Goal: Information Seeking & Learning: Find specific fact

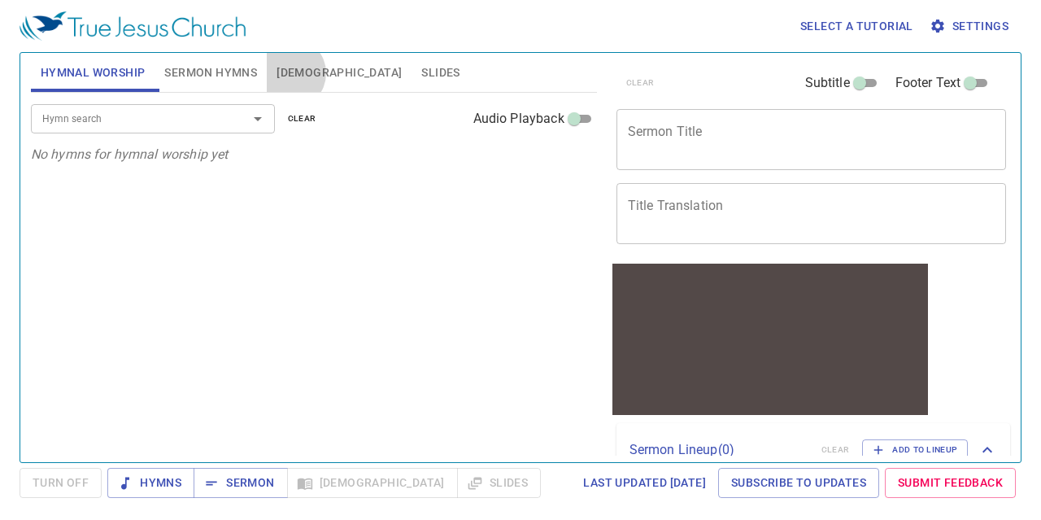
click at [291, 73] on span "[DEMOGRAPHIC_DATA]" at bounding box center [338, 73] width 125 height 20
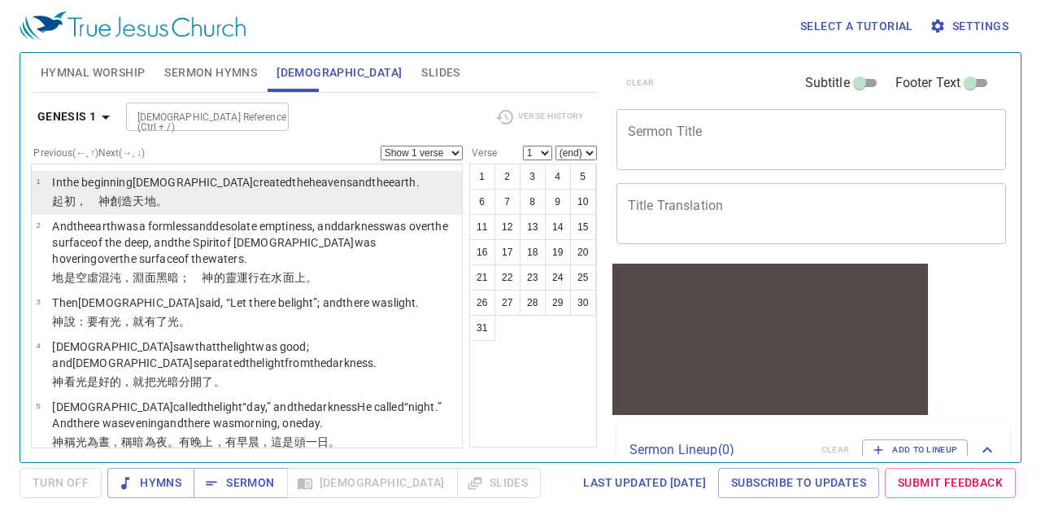
click at [98, 184] on wh9003 "the beginning [DEMOGRAPHIC_DATA] created the heavens and the earth ." at bounding box center [241, 182] width 357 height 13
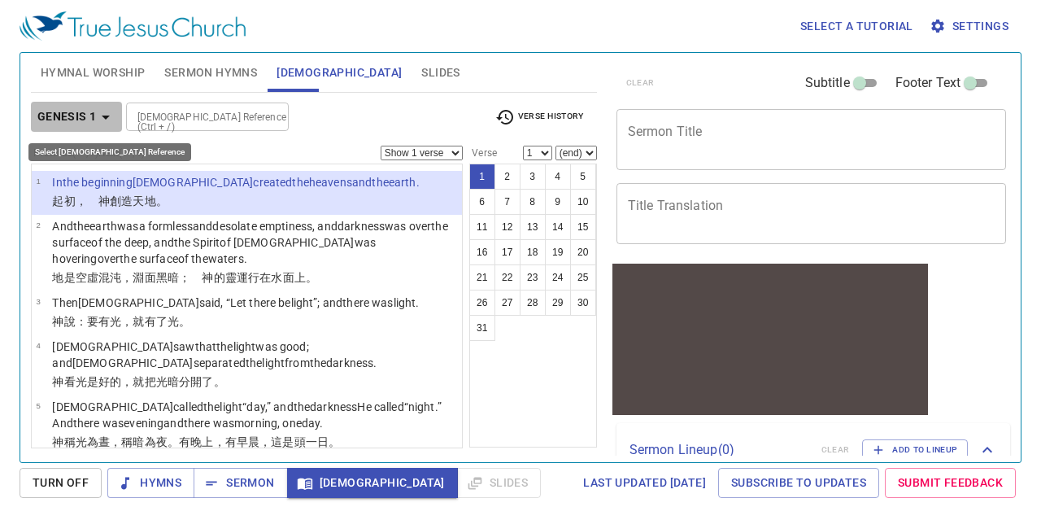
click at [96, 113] on icon "button" at bounding box center [106, 117] width 20 height 20
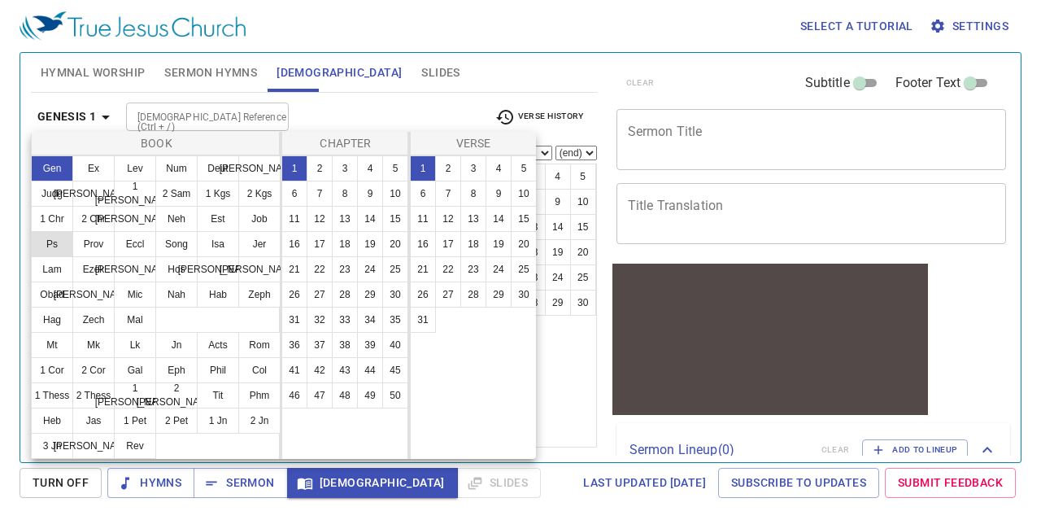
click at [61, 241] on button "Ps" at bounding box center [52, 244] width 42 height 26
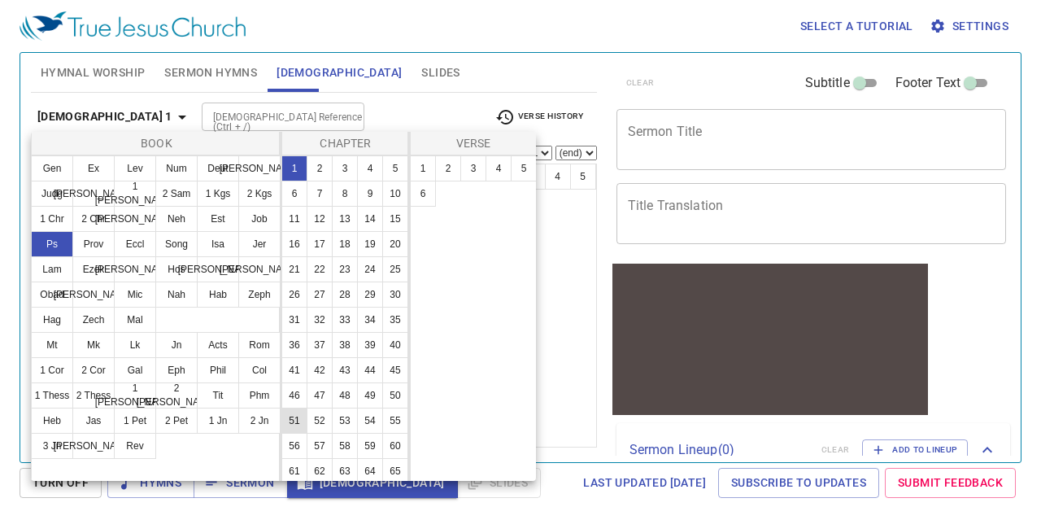
click at [307, 433] on button "51" at bounding box center [294, 420] width 26 height 26
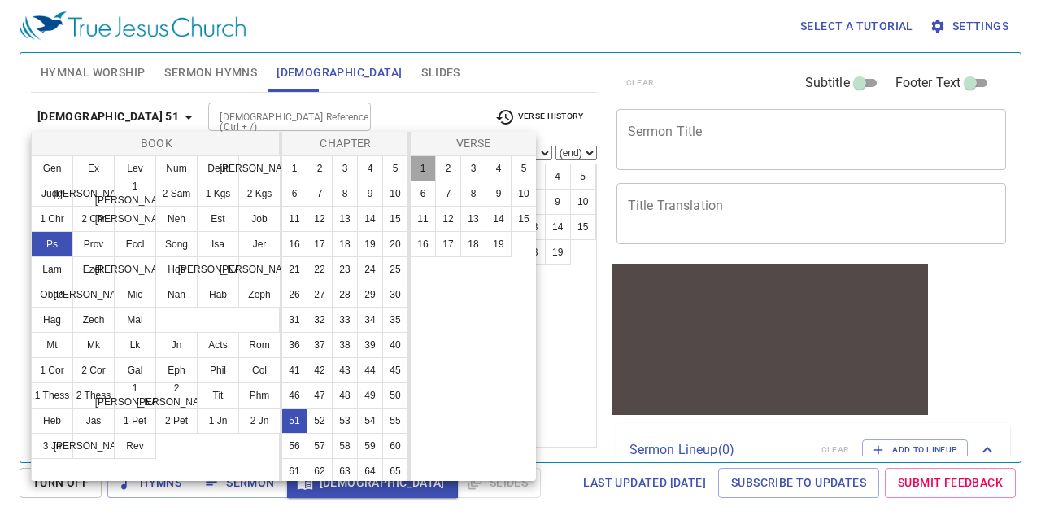
click at [421, 168] on button "1" at bounding box center [423, 168] width 26 height 26
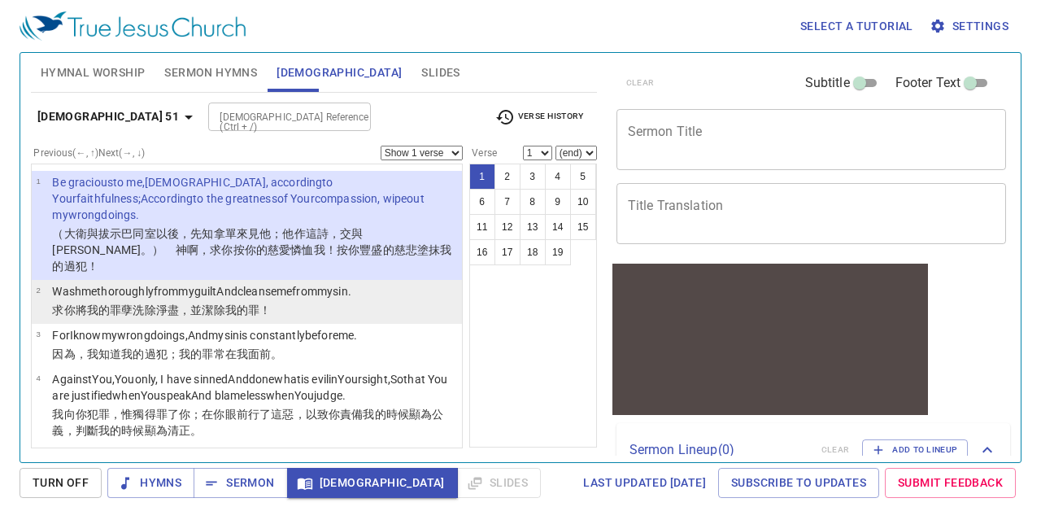
click at [89, 285] on wh3526 "me thoroughly from my guilt And cleanse me from my sin ." at bounding box center [216, 291] width 270 height 13
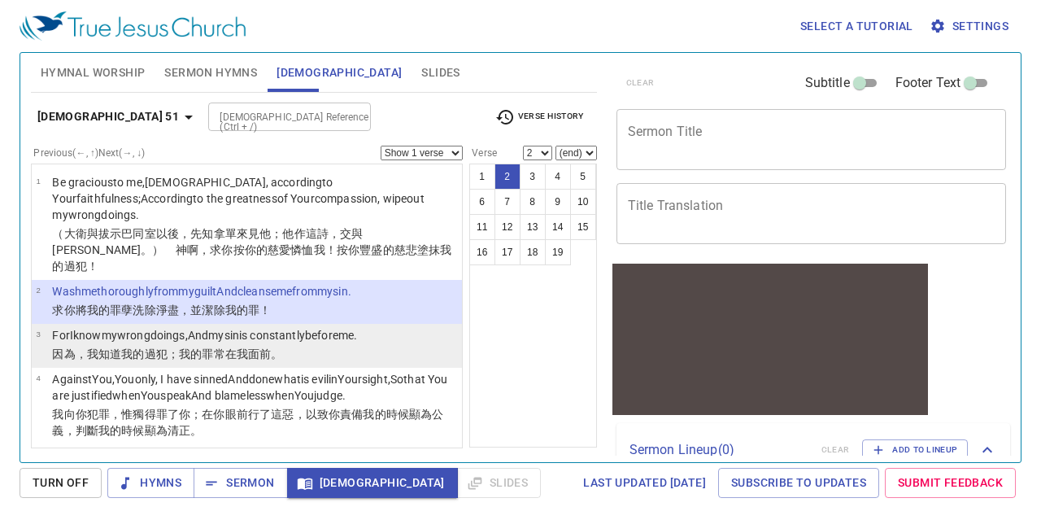
click at [128, 328] on wh6588 "wrongdoings , And my sin is constantly before me." at bounding box center [237, 334] width 240 height 13
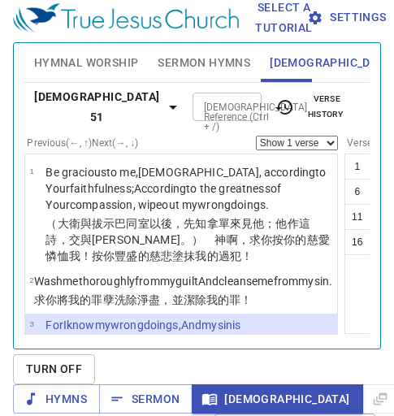
scroll to position [146, 0]
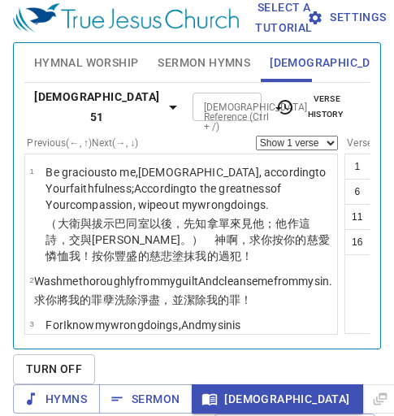
scroll to position [54, 0]
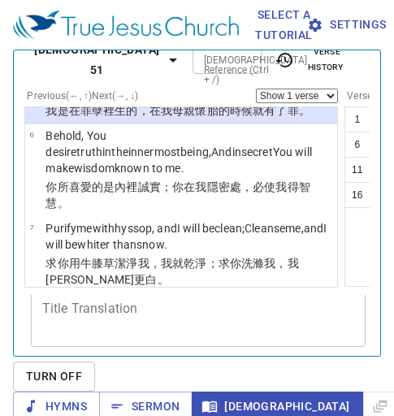
scroll to position [480, 0]
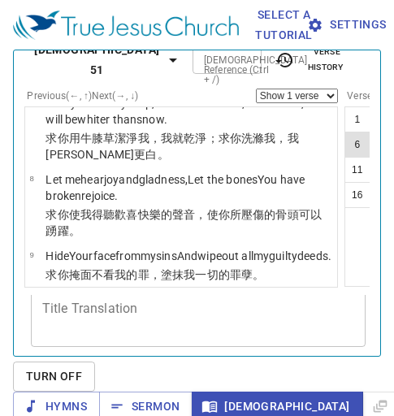
click at [345, 132] on button "6" at bounding box center [358, 145] width 26 height 26
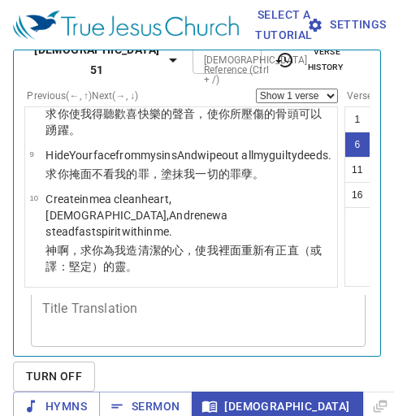
click at [370, 132] on button "7" at bounding box center [383, 145] width 26 height 26
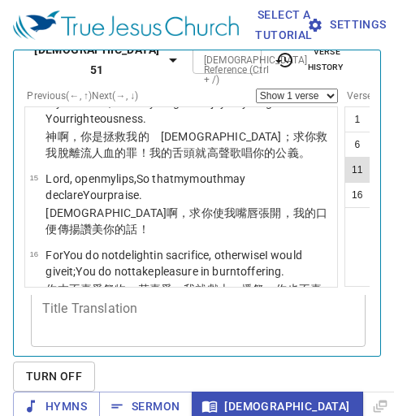
click at [345, 159] on button "11" at bounding box center [358, 170] width 26 height 26
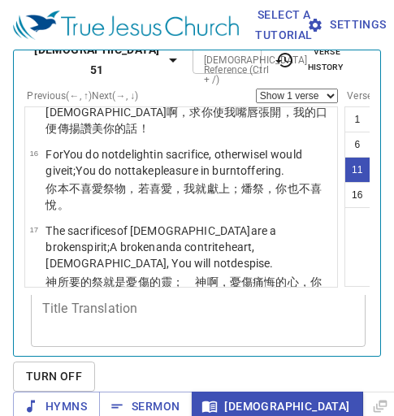
click at [370, 157] on button "12" at bounding box center [383, 170] width 26 height 26
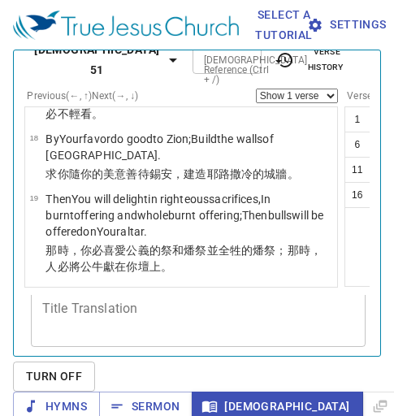
click at [345, 182] on button "16" at bounding box center [358, 195] width 26 height 26
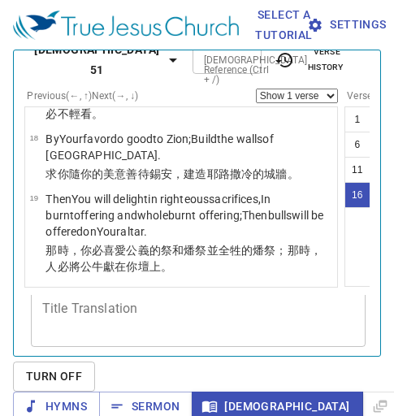
scroll to position [1622, 0]
click at [370, 184] on button "17" at bounding box center [383, 195] width 26 height 26
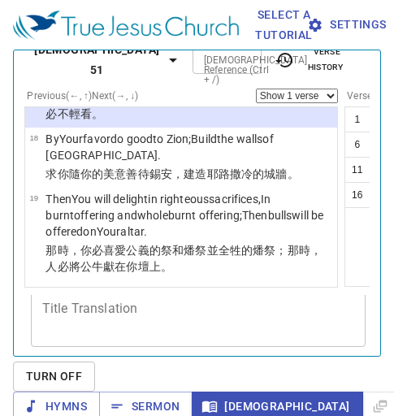
scroll to position [1740, 0]
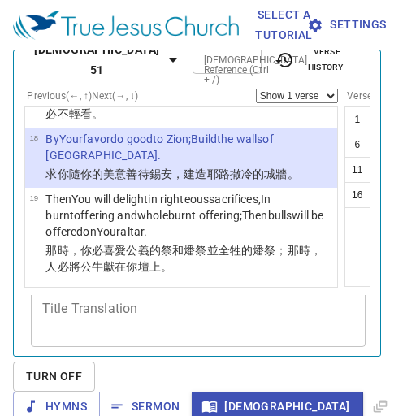
scroll to position [1841, 0]
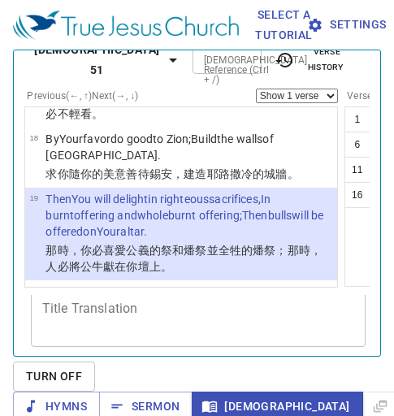
scroll to position [67, 0]
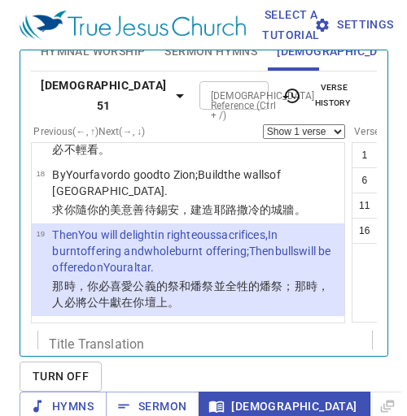
scroll to position [0, 0]
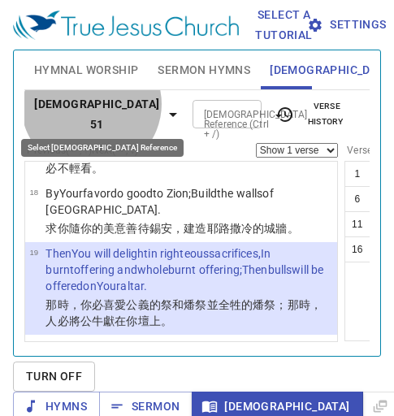
click at [163, 105] on icon "button" at bounding box center [173, 115] width 20 height 20
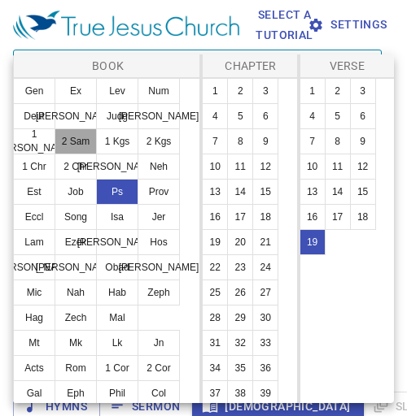
click at [87, 135] on button "2 Sam" at bounding box center [75, 141] width 42 height 26
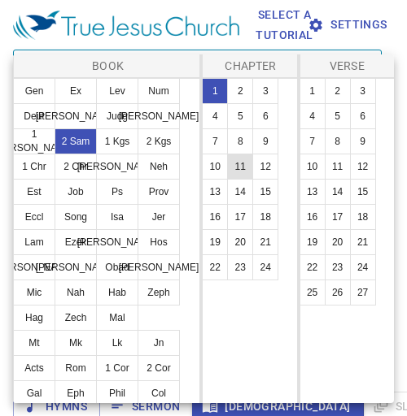
click at [237, 175] on button "11" at bounding box center [240, 167] width 26 height 26
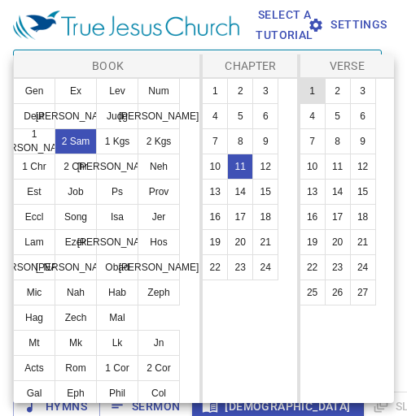
click at [305, 92] on button "1" at bounding box center [312, 91] width 26 height 26
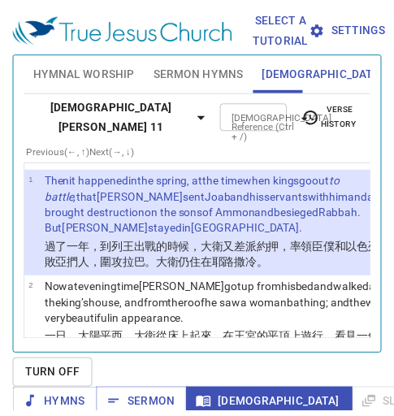
scroll to position [54, 0]
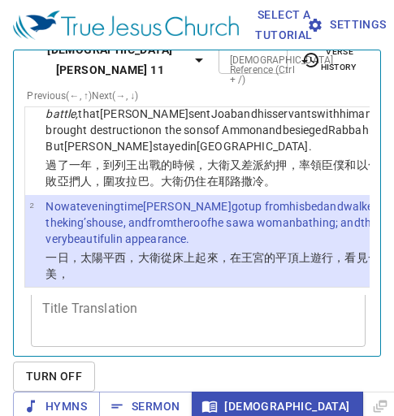
scroll to position [235, 0]
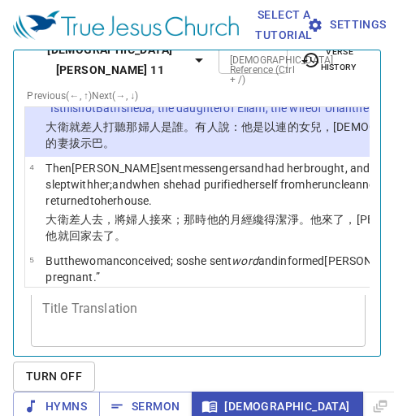
scroll to position [409, 0]
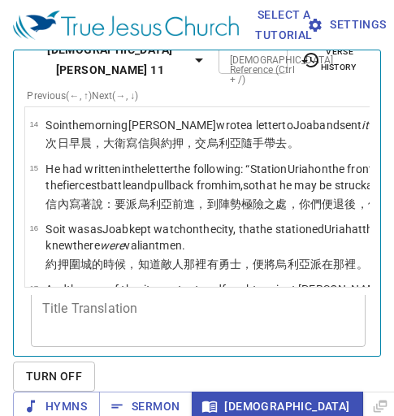
select select "9"
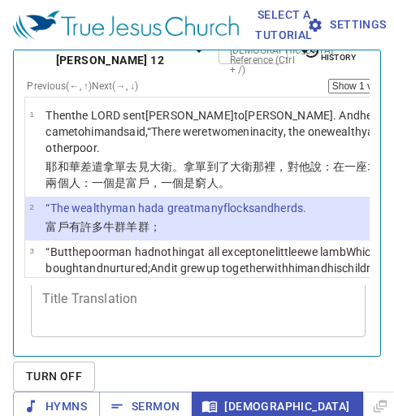
scroll to position [87, 0]
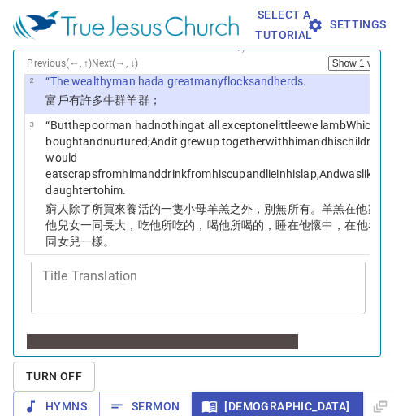
select select "3"
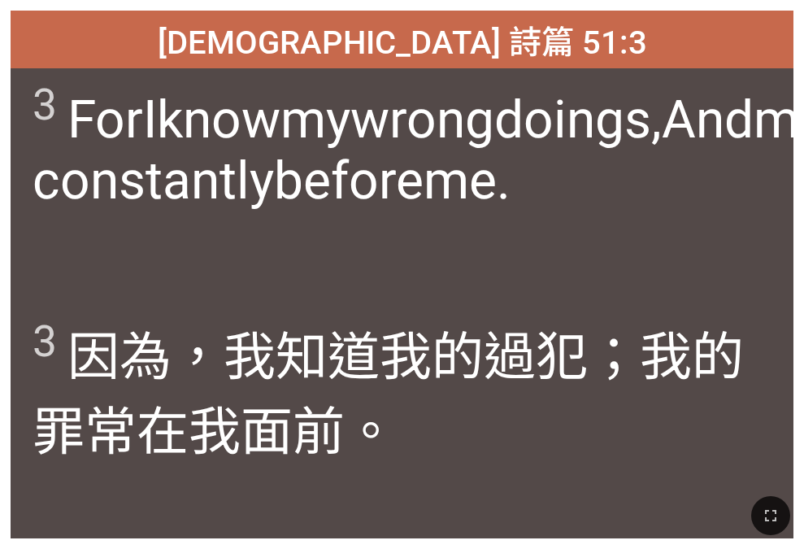
drag, startPoint x: 150, startPoint y: 4, endPoint x: 98, endPoint y: 26, distance: 56.5
click at [98, 26] on div "[DEMOGRAPHIC_DATA] 詩篇 51:3 [DEMOGRAPHIC_DATA] 詩篇 51:3 3 For I know my wrongdoin…" at bounding box center [402, 274] width 804 height 549
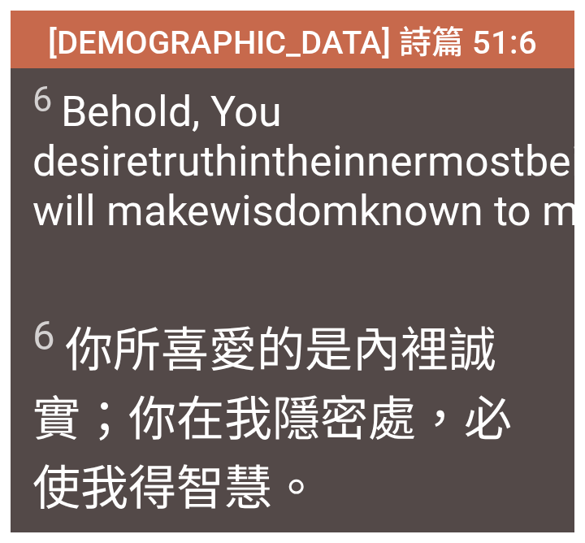
click at [437, 220] on wh5640 "You will make wisdom known to me." at bounding box center [484, 186] width 903 height 99
click at [453, 188] on wh5640 "You will make wisdom known to me." at bounding box center [484, 186] width 903 height 99
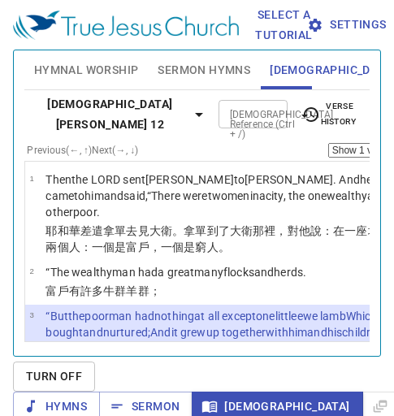
select select "3"
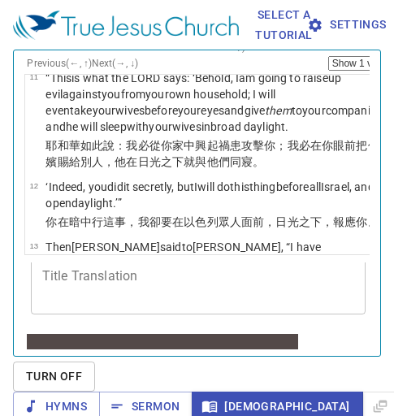
scroll to position [87, 0]
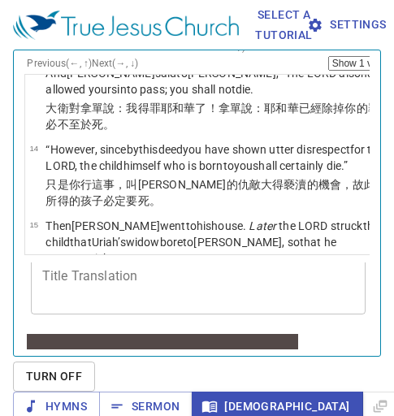
select select "9"
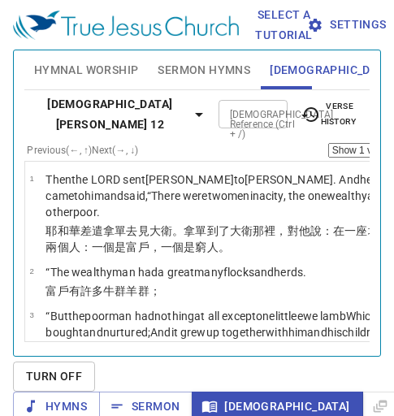
select select "21"
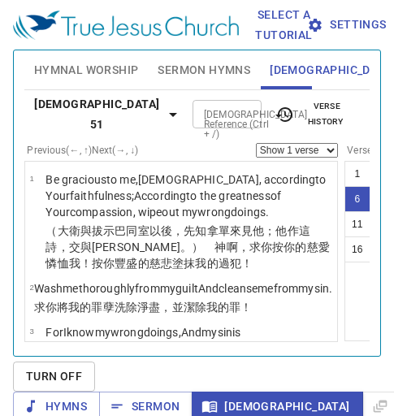
select select "6"
select select "10"
select select "12"
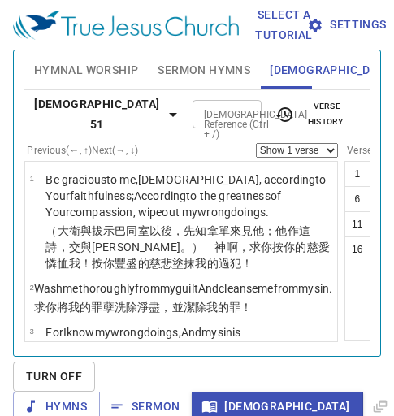
select select "17"
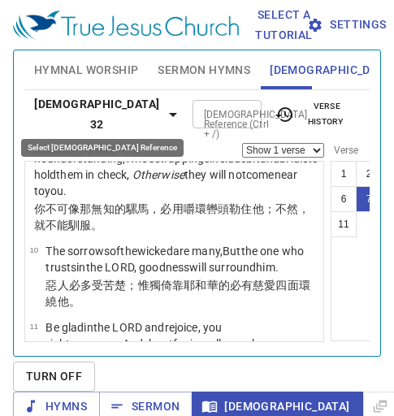
click at [163, 107] on icon "button" at bounding box center [173, 115] width 20 height 20
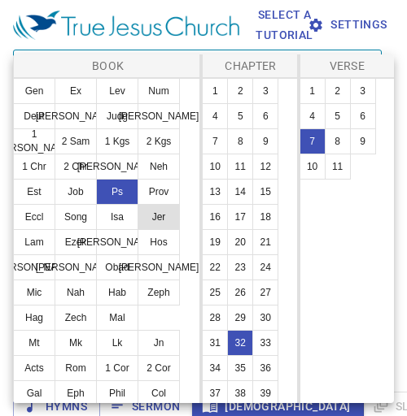
scroll to position [81, 0]
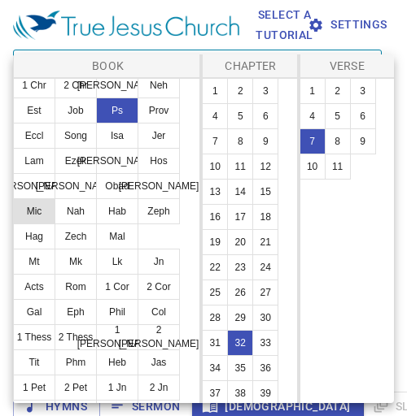
click at [43, 203] on button "Mic" at bounding box center [34, 211] width 42 height 26
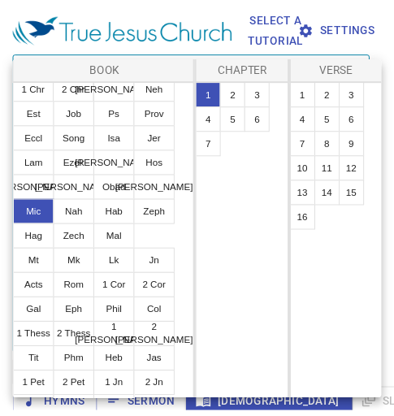
scroll to position [0, 0]
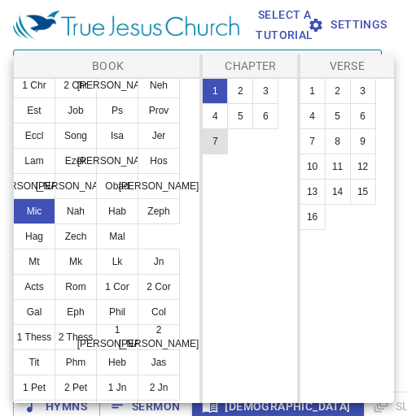
click at [220, 137] on button "7" at bounding box center [215, 141] width 26 height 26
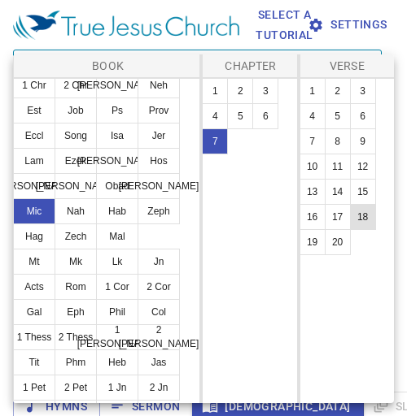
click at [358, 216] on button "18" at bounding box center [363, 217] width 26 height 26
select select "18"
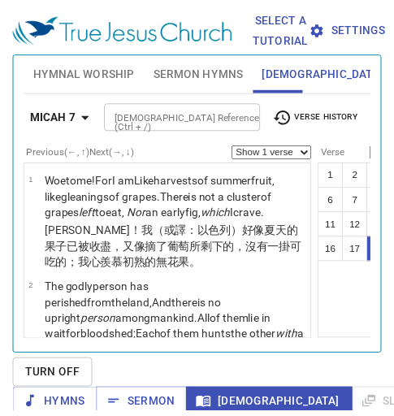
scroll to position [54, 0]
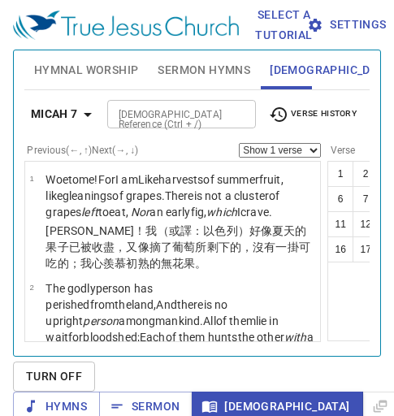
select select "18"
